Goal: Task Accomplishment & Management: Use online tool/utility

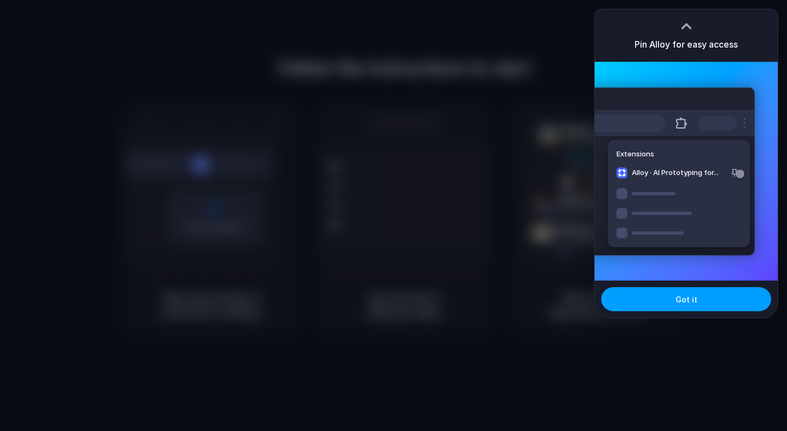
click at [686, 296] on span "Got it" at bounding box center [686, 298] width 22 height 11
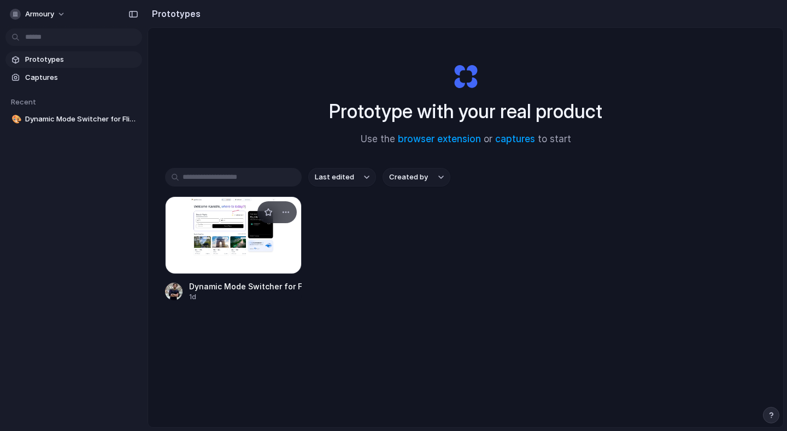
click at [290, 232] on div at bounding box center [233, 235] width 137 height 78
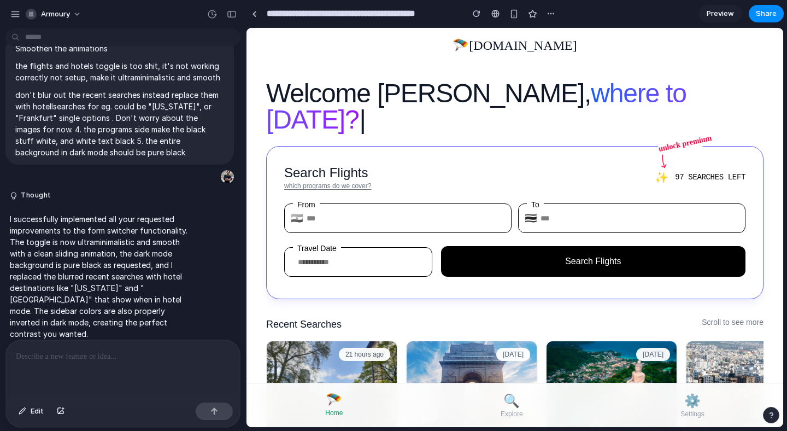
click at [246, 115] on div "Welcome Kanishk, where to today? | Search Flights which programs do we cover? M…" at bounding box center [514, 438] width 537 height 754
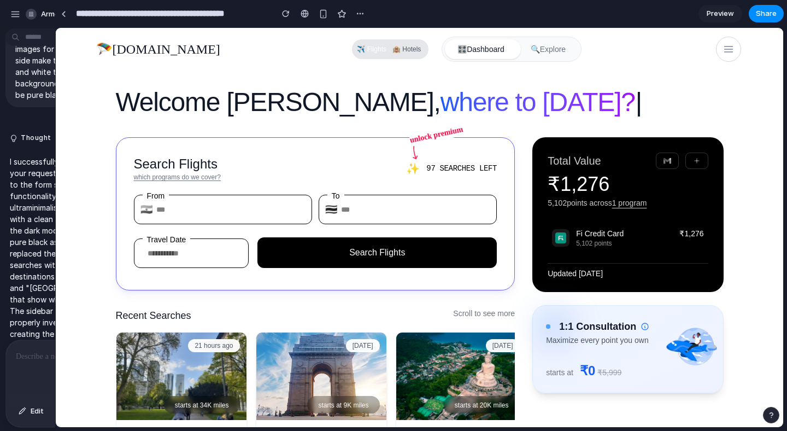
drag, startPoint x: 245, startPoint y: 115, endPoint x: 21, endPoint y: 92, distance: 224.7
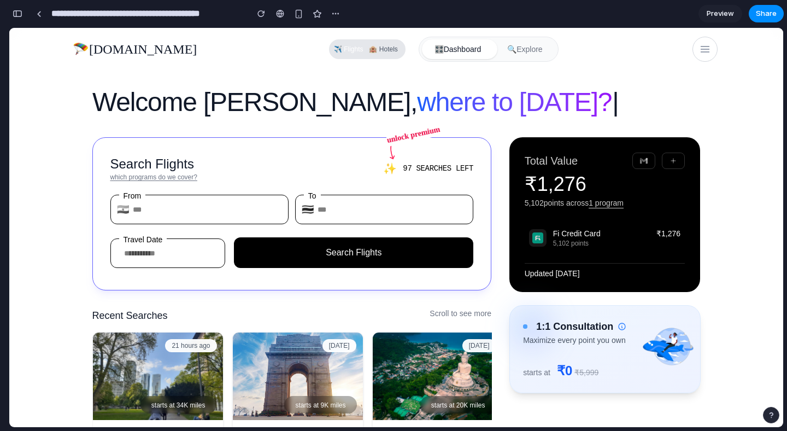
scroll to position [1647, 0]
click at [320, 79] on div "Welcome Kanishk, where to today? | Search Flights which programs do we cover? M…" at bounding box center [395, 288] width 629 height 420
click at [366, 48] on div "🏨 Hotels" at bounding box center [383, 49] width 35 height 15
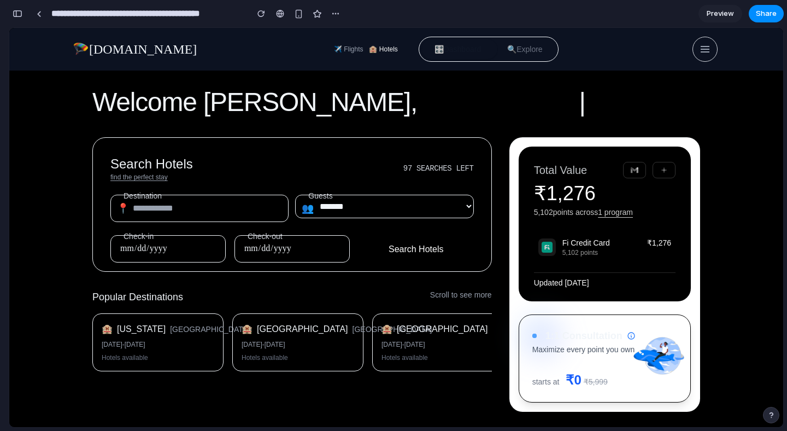
click at [366, 48] on div "🏨 Hotels" at bounding box center [383, 49] width 35 height 15
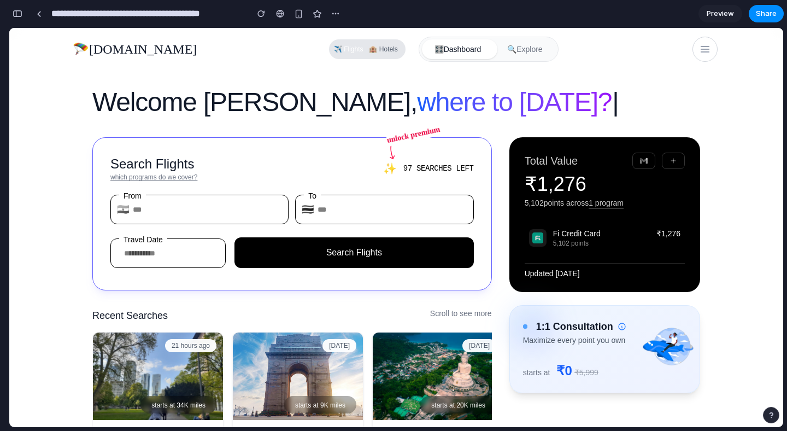
click at [366, 48] on div "🏨 Hotels" at bounding box center [383, 49] width 35 height 15
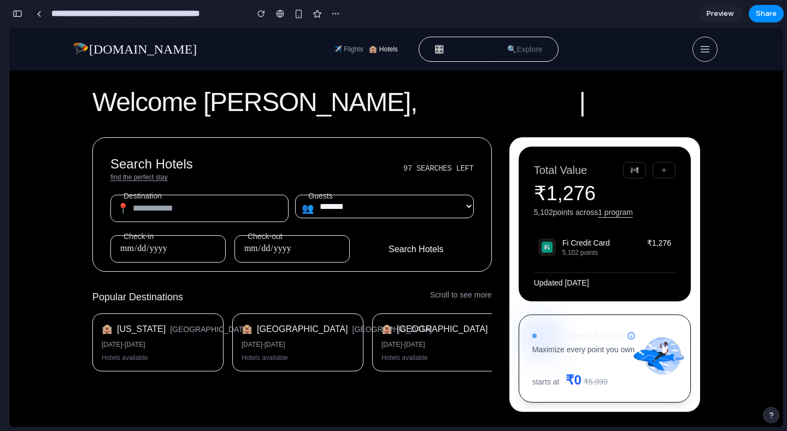
click at [366, 48] on div "🏨 Hotels" at bounding box center [383, 49] width 35 height 15
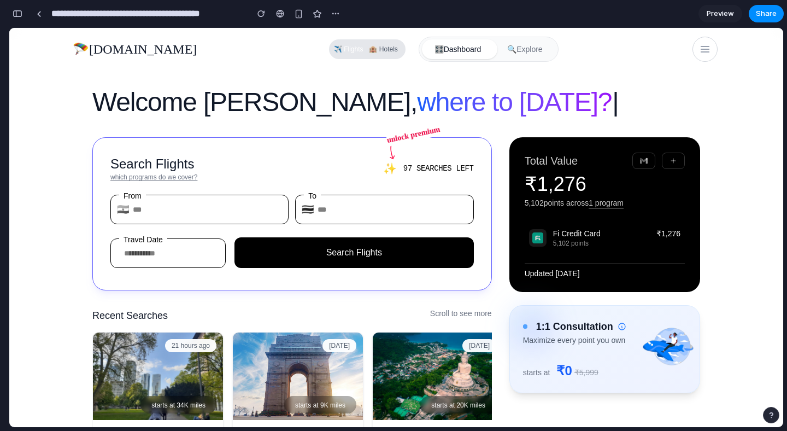
click at [366, 48] on div "🏨 Hotels" at bounding box center [383, 49] width 35 height 15
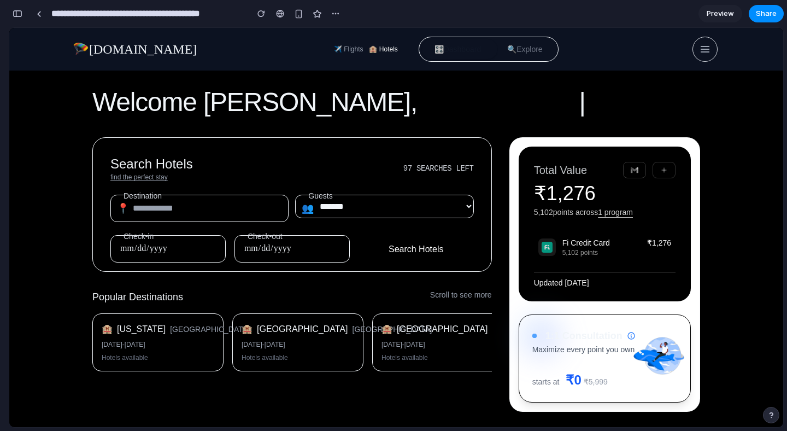
click at [366, 48] on div "🏨 Hotels" at bounding box center [383, 49] width 35 height 15
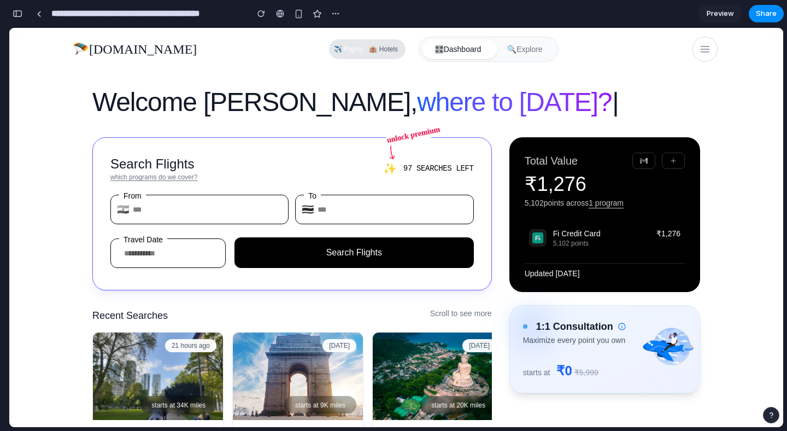
click at [366, 48] on div "🏨 Hotels" at bounding box center [383, 49] width 35 height 15
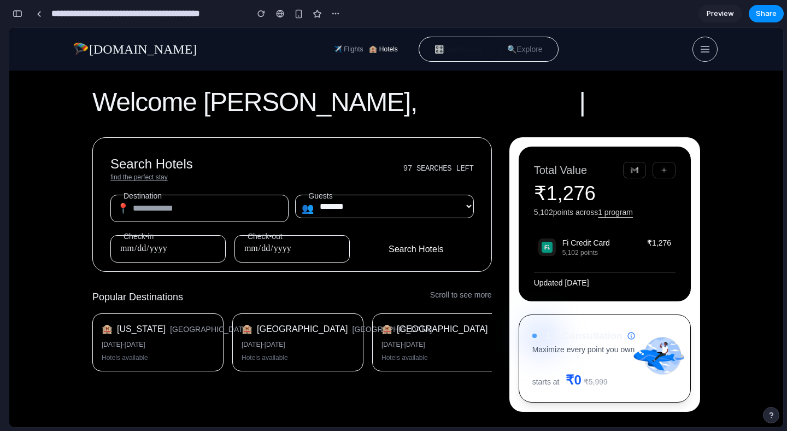
click at [366, 48] on div "🏨 Hotels" at bounding box center [383, 49] width 35 height 15
